Goal: Check status: Check status

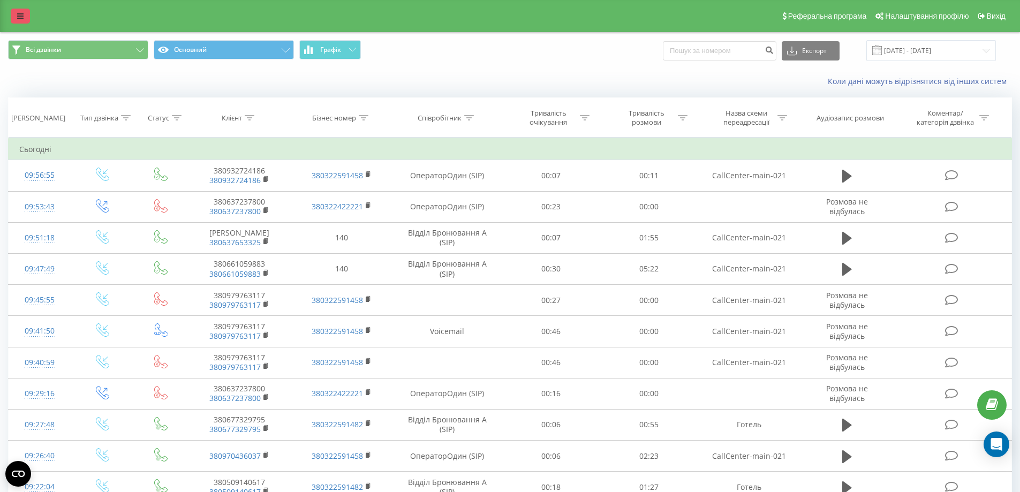
click at [22, 18] on icon at bounding box center [20, 15] width 6 height 7
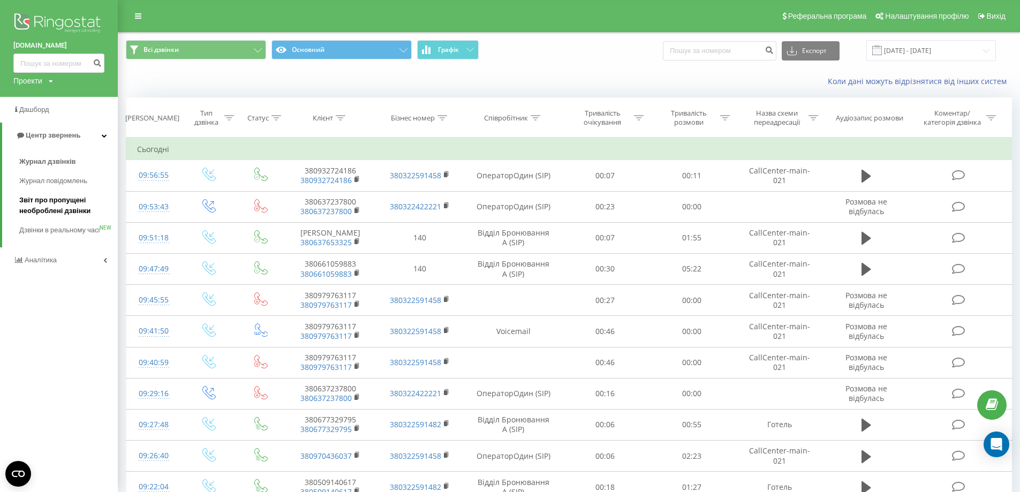
click at [55, 205] on span "Звіт про пропущені необроблені дзвінки" at bounding box center [65, 205] width 93 height 21
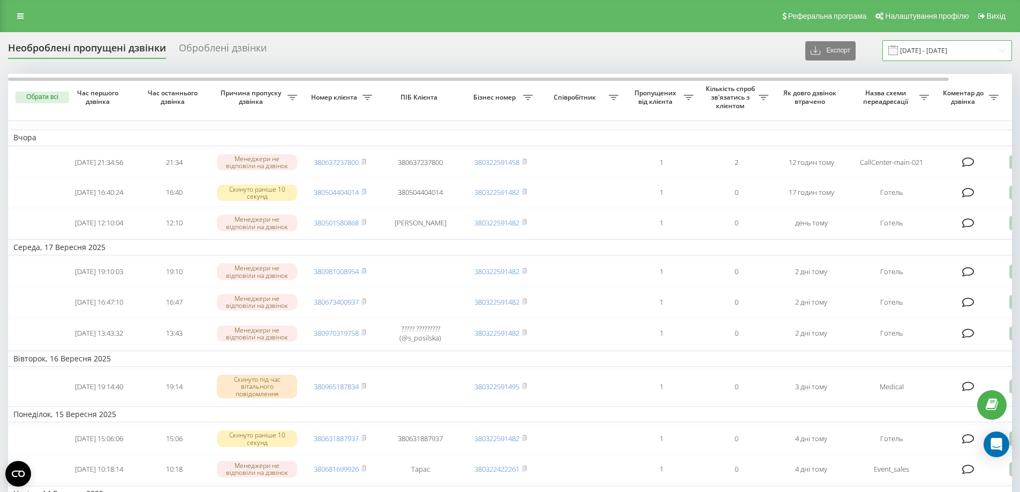
click at [931, 55] on input "19.08.2025 - 19.09.2025" at bounding box center [947, 50] width 130 height 21
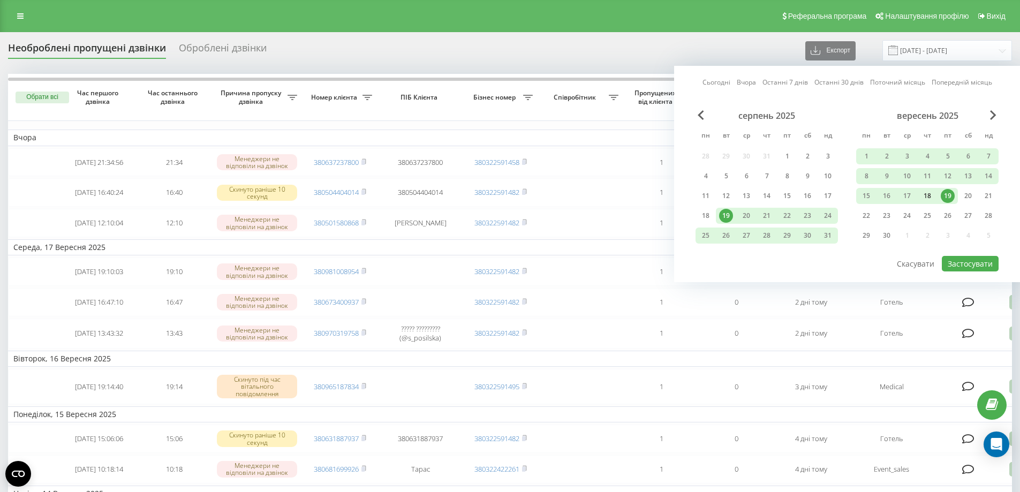
click at [930, 198] on div "18" at bounding box center [927, 196] width 14 height 14
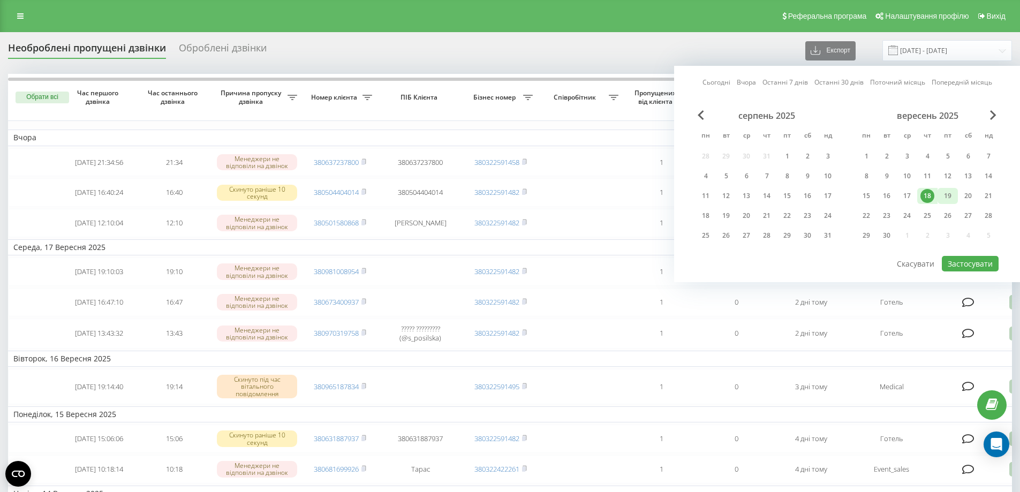
click at [946, 198] on div "19" at bounding box center [948, 196] width 14 height 14
click at [957, 266] on button "Застосувати" at bounding box center [970, 264] width 57 height 16
type input "18.09.2025 - 19.09.2025"
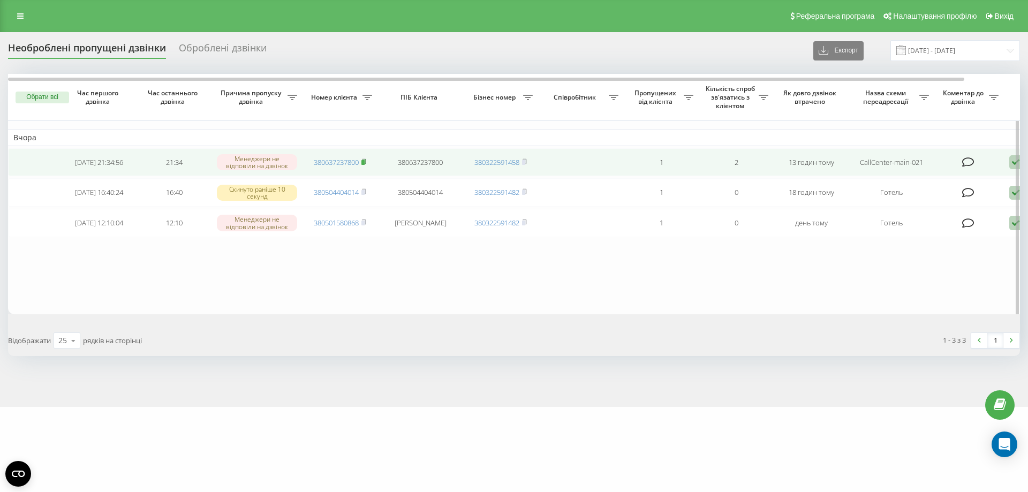
click at [365, 163] on rect at bounding box center [362, 162] width 3 height 5
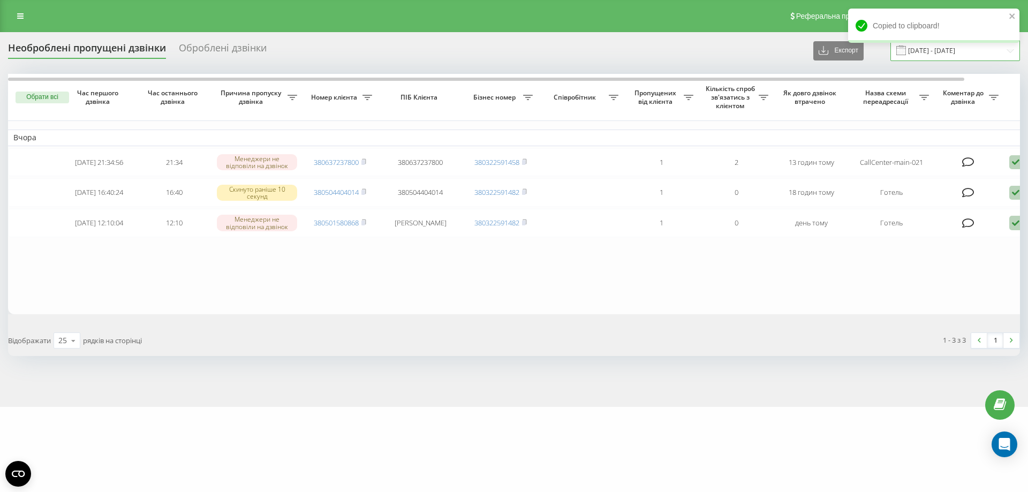
click at [943, 57] on input "[DATE] - [DATE]" at bounding box center [955, 50] width 130 height 21
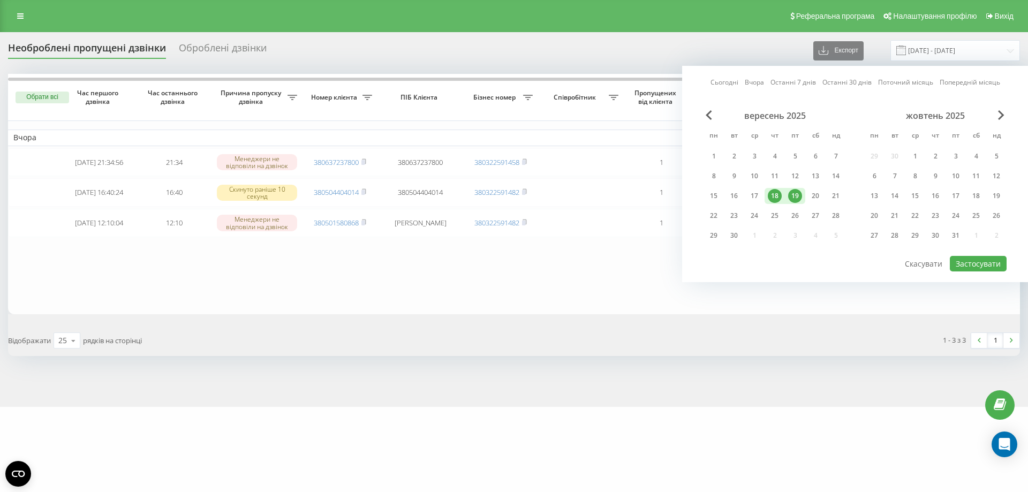
click at [792, 198] on div "19" at bounding box center [795, 196] width 14 height 14
click at [960, 263] on button "Застосувати" at bounding box center [978, 264] width 57 height 16
type input "19.09.2025 - 19.09.2025"
